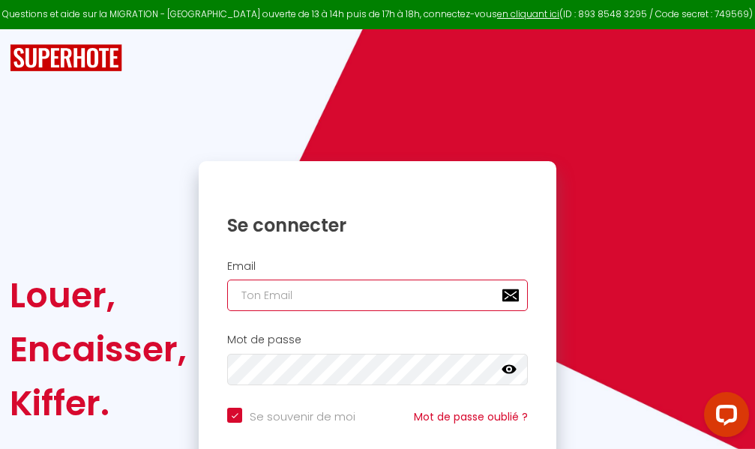
click at [374, 296] on input "email" at bounding box center [377, 295] width 301 height 31
type input "m"
checkbox input "true"
type input "ma"
checkbox input "true"
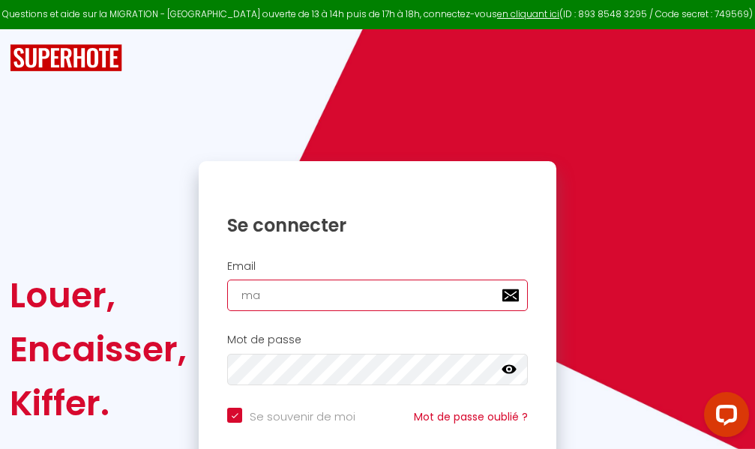
type input "mar"
checkbox input "true"
type input "marc"
checkbox input "true"
type input "marcd"
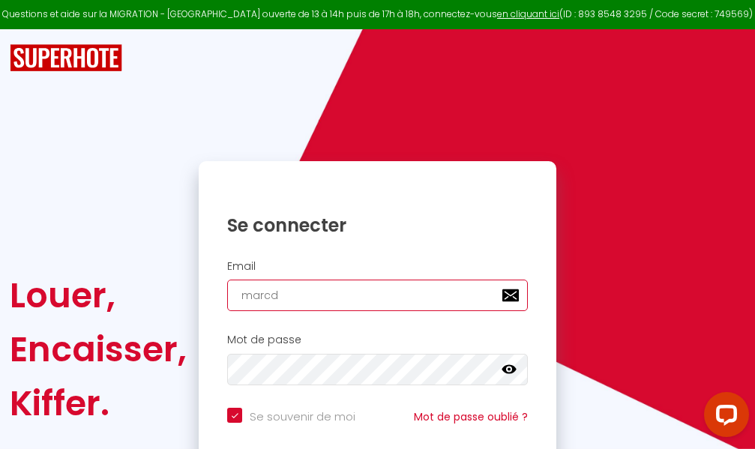
checkbox input "true"
type input "marcdp"
checkbox input "true"
type input "marcdpo"
checkbox input "true"
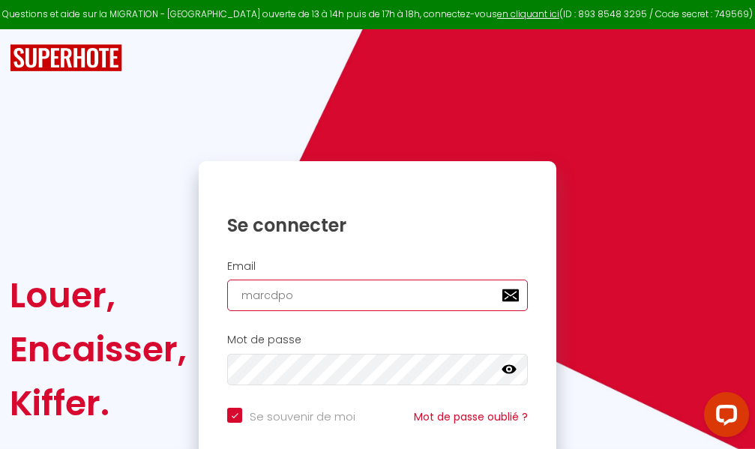
type input "marcdpoz"
checkbox input "true"
type input "marcdpoz."
checkbox input "true"
type input "marcdpoz.l"
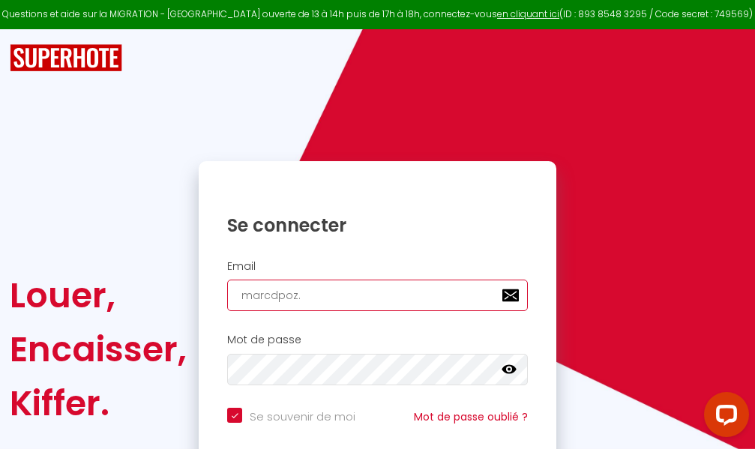
checkbox input "true"
type input "marcdpoz.lo"
checkbox input "true"
type input "marcdpoz.loc"
checkbox input "true"
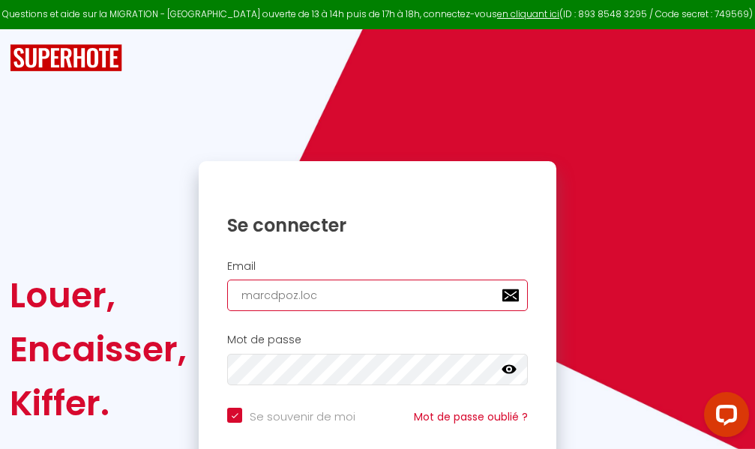
type input "marcdpoz.loca"
checkbox input "true"
type input "marcdpoz.locat"
checkbox input "true"
type input "marcdpoz.locati"
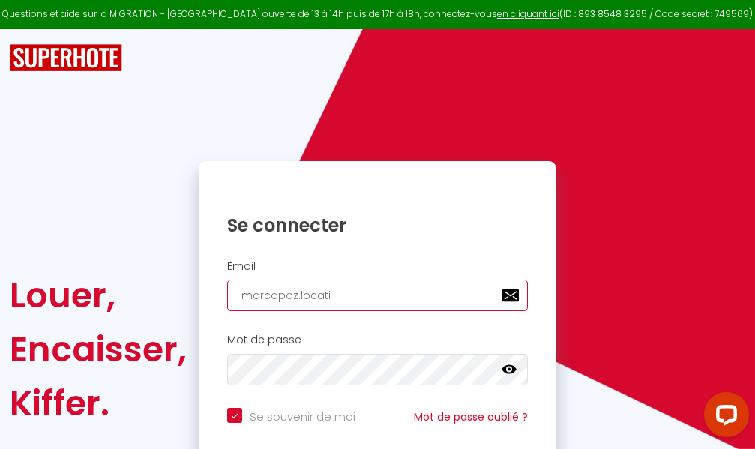
checkbox input "true"
type input "marcdpoz.locatio"
checkbox input "true"
type input "marcdpoz.location"
checkbox input "true"
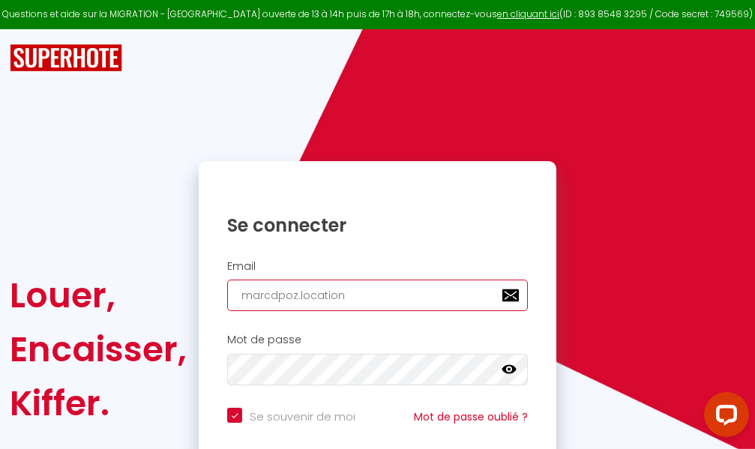
type input "marcdpoz.location@"
checkbox input "true"
type input "marcdpoz.location@g"
checkbox input "true"
type input "marcdpoz.location@gm"
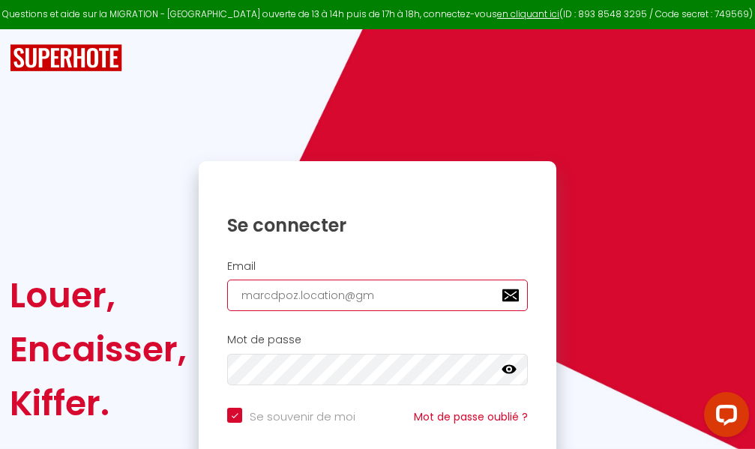
checkbox input "true"
type input "marcdpoz.location@gma"
checkbox input "true"
type input "marcdpoz.location@gmai"
checkbox input "true"
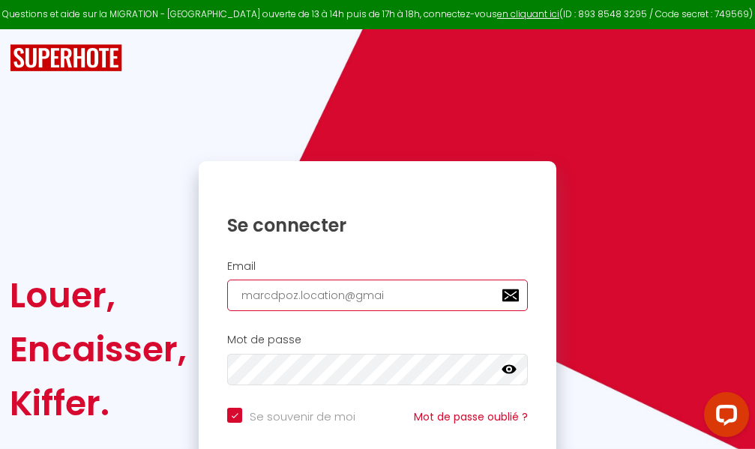
type input "[EMAIL_ADDRESS]"
checkbox input "true"
type input "[EMAIL_ADDRESS]."
checkbox input "true"
type input "marcdpoz.location@gmail.c"
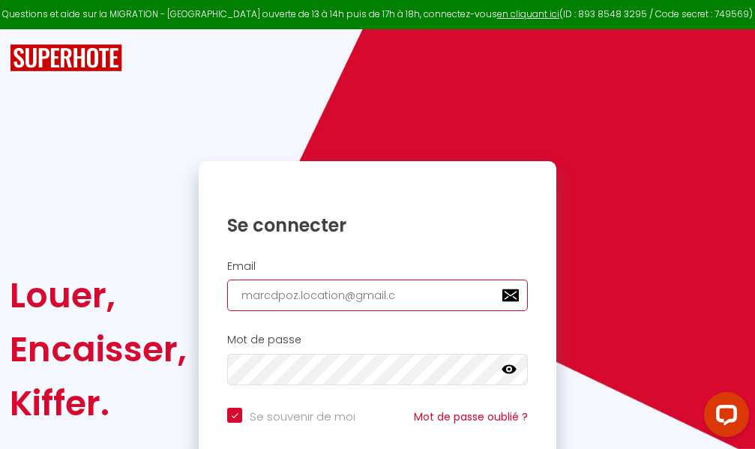
checkbox input "true"
type input "[EMAIL_ADDRESS][DOMAIN_NAME]"
checkbox input "true"
type input "[EMAIL_ADDRESS][DOMAIN_NAME]"
checkbox input "true"
